Goal: Check status: Check status

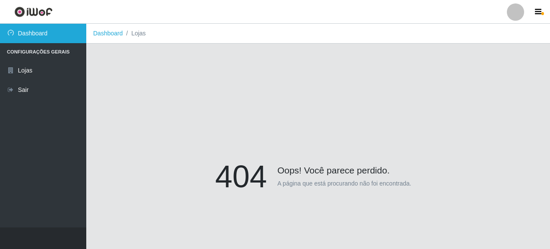
click at [45, 37] on link "Dashboard" at bounding box center [43, 33] width 86 height 19
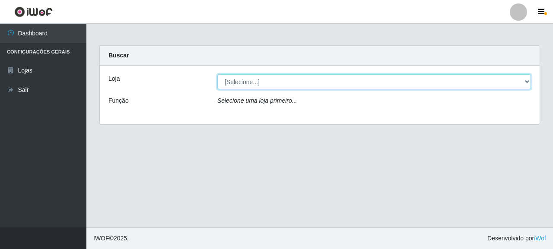
drag, startPoint x: 255, startPoint y: 83, endPoint x: 257, endPoint y: 88, distance: 5.2
click at [255, 83] on select "[Selecione...] Supermercado Queiroz - [GEOGRAPHIC_DATA]" at bounding box center [373, 81] width 313 height 15
select select "496"
click at [217, 74] on select "[Selecione...] Supermercado Queiroz - [GEOGRAPHIC_DATA]" at bounding box center [373, 81] width 313 height 15
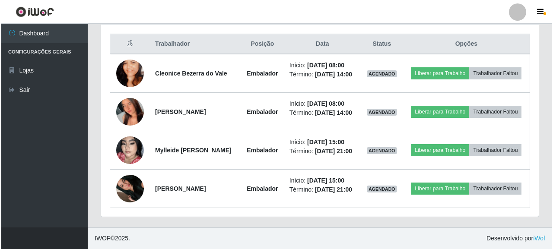
scroll to position [350, 0]
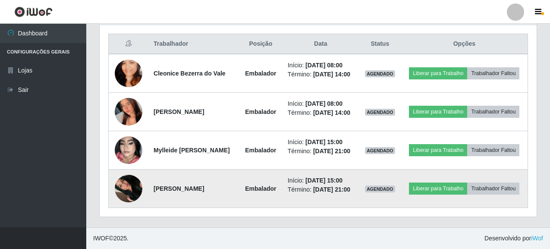
click at [121, 190] on img at bounding box center [129, 188] width 28 height 49
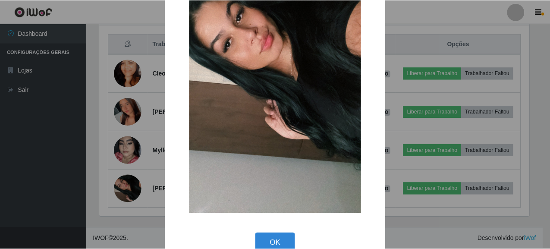
scroll to position [133, 0]
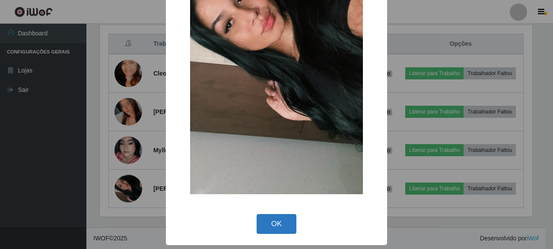
click at [272, 222] on button "OK" at bounding box center [276, 224] width 40 height 20
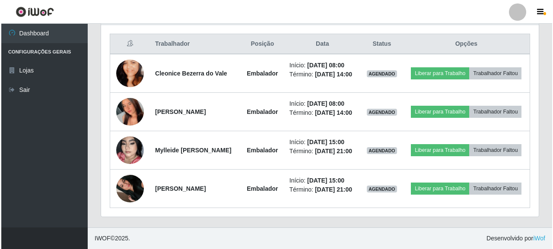
scroll to position [179, 437]
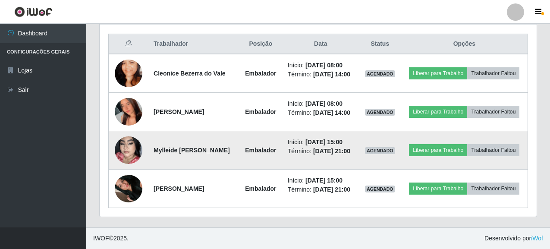
click at [129, 139] on img at bounding box center [129, 150] width 28 height 49
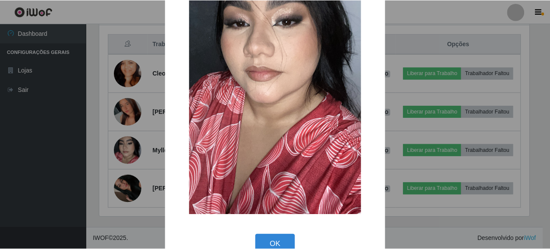
scroll to position [133, 0]
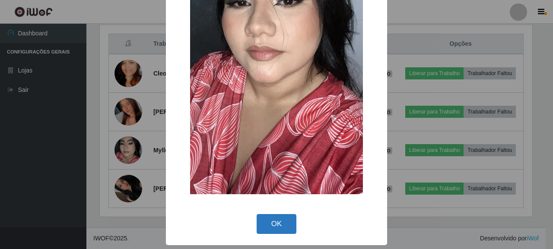
click at [272, 225] on button "OK" at bounding box center [276, 224] width 40 height 20
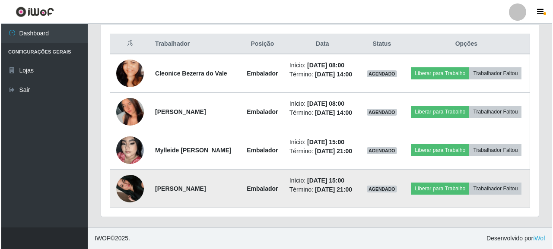
scroll to position [179, 437]
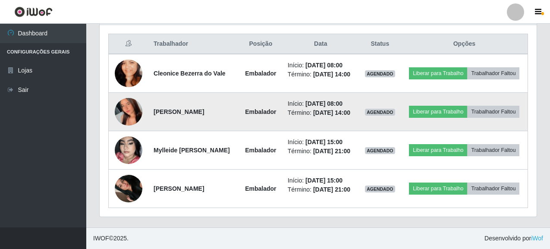
click at [126, 95] on img at bounding box center [129, 112] width 28 height 62
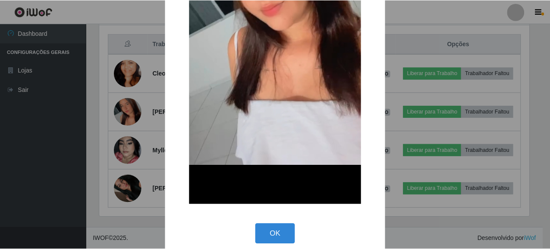
scroll to position [212, 0]
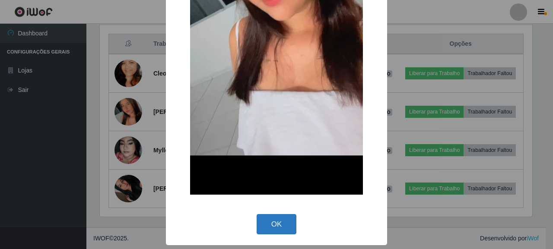
click at [265, 223] on button "OK" at bounding box center [276, 224] width 40 height 20
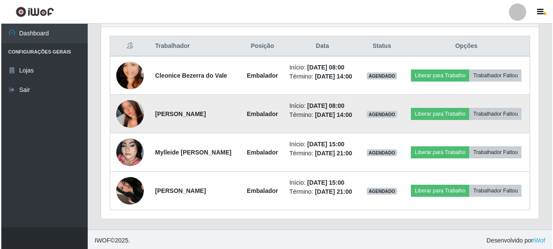
scroll to position [307, 0]
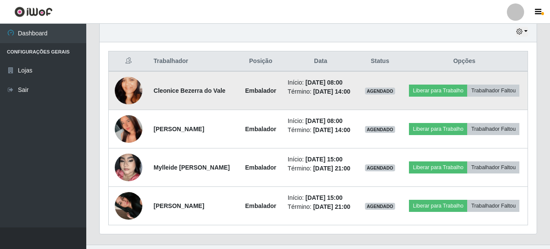
click at [129, 88] on img at bounding box center [129, 90] width 28 height 49
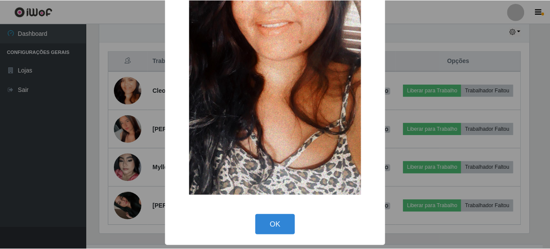
scroll to position [133, 0]
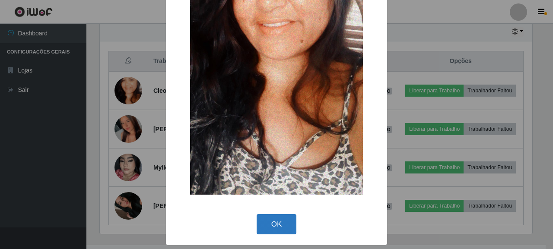
click at [264, 221] on button "OK" at bounding box center [276, 224] width 40 height 20
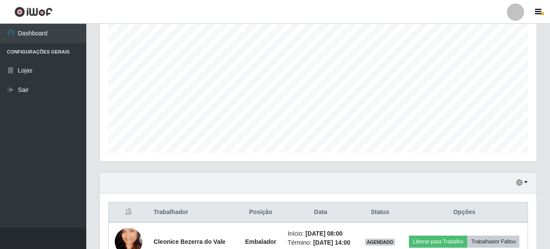
scroll to position [91, 0]
